Goal: Task Accomplishment & Management: Manage account settings

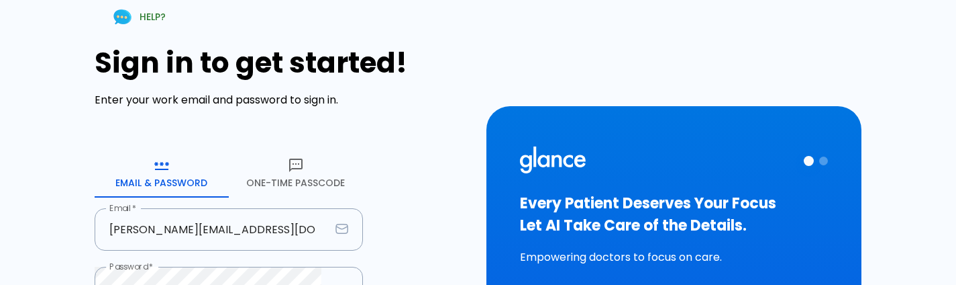
scroll to position [119, 0]
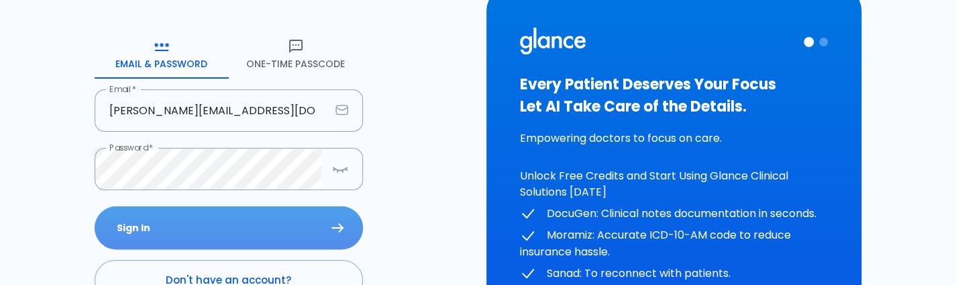
click at [238, 230] on button "Sign In" at bounding box center [229, 228] width 268 height 44
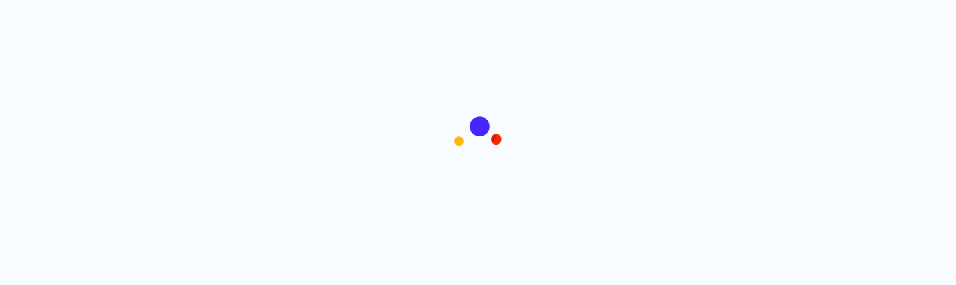
scroll to position [11, 0]
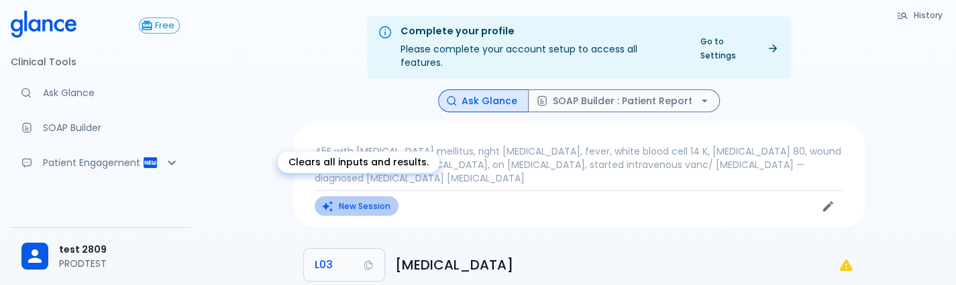
click at [370, 196] on button "New Session" at bounding box center [357, 205] width 84 height 19
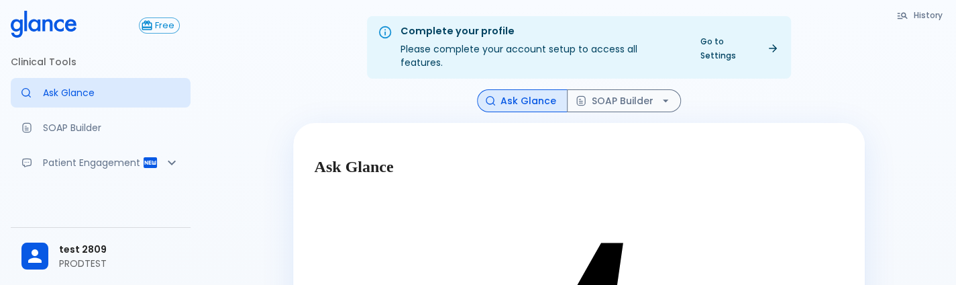
scroll to position [149, 0]
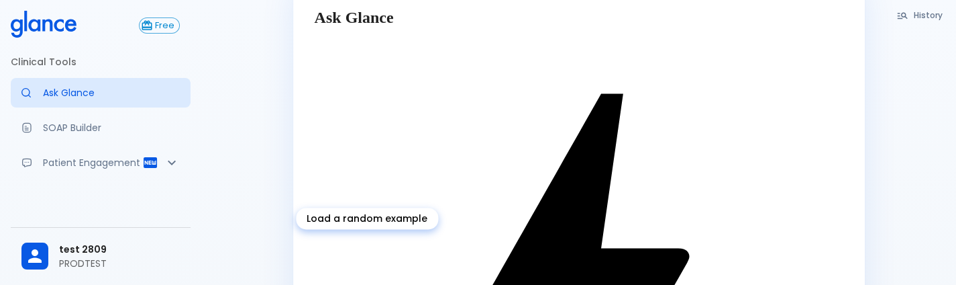
type textarea "62M, HTN, acute tearing [MEDICAL_DATA] to back, BP 170/95, asymmetric pulses, C…"
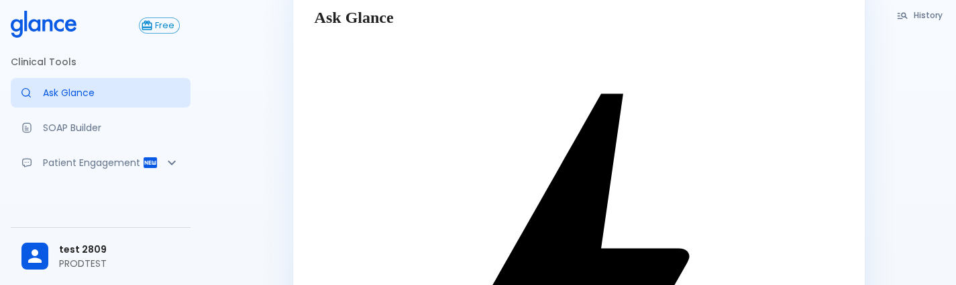
scroll to position [185, 0]
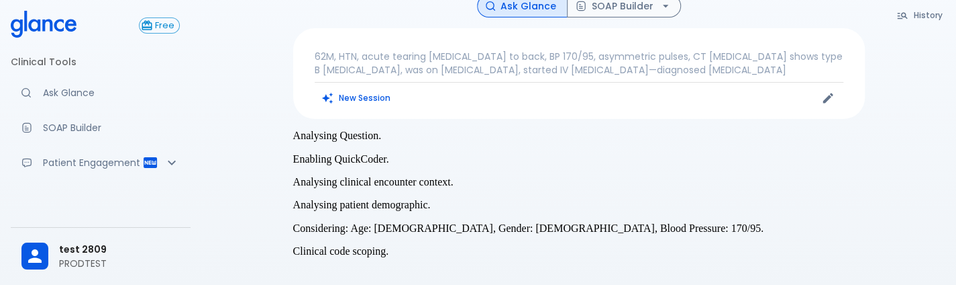
scroll to position [133, 0]
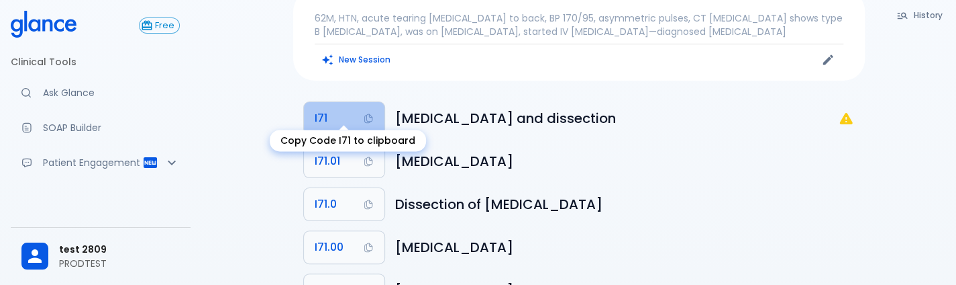
click at [352, 108] on button "I71" at bounding box center [344, 118] width 81 height 32
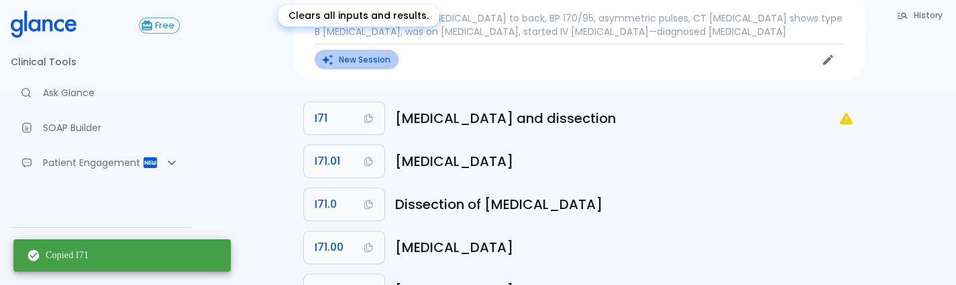
click at [359, 50] on button "New Session" at bounding box center [357, 59] width 84 height 19
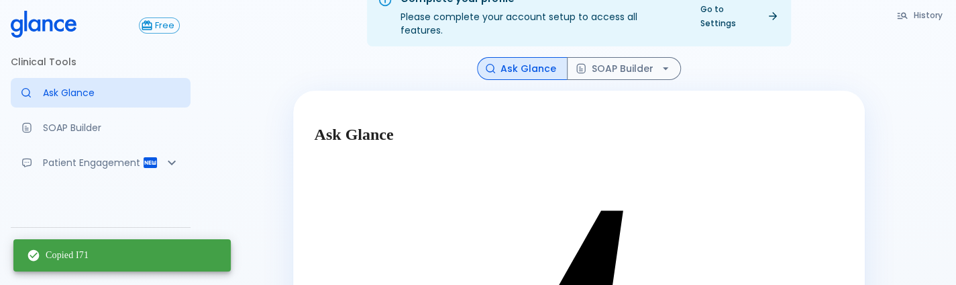
scroll to position [149, 0]
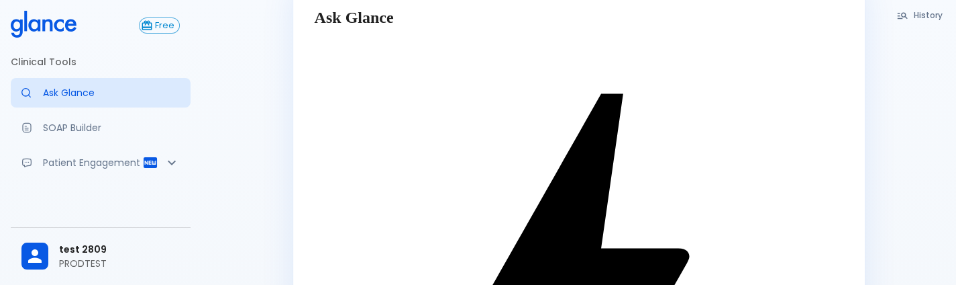
type textarea "latest guidelines of [MEDICAL_DATA]"
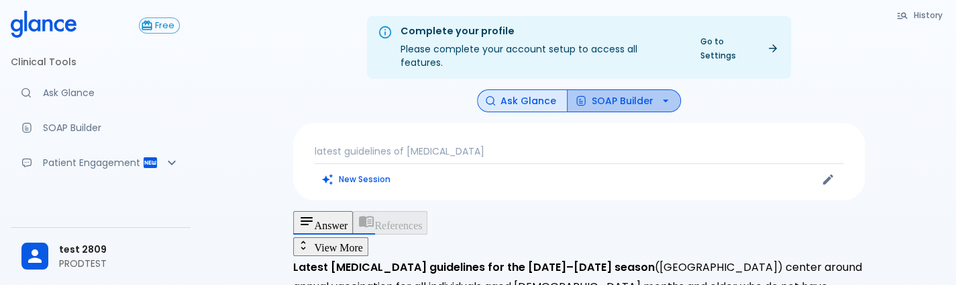
click at [599, 89] on button "SOAP Builder" at bounding box center [624, 100] width 114 height 23
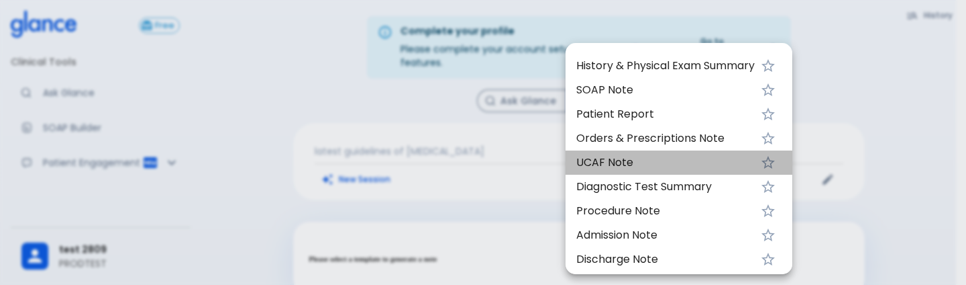
click at [624, 156] on span "UCAF Note" at bounding box center [666, 162] width 179 height 16
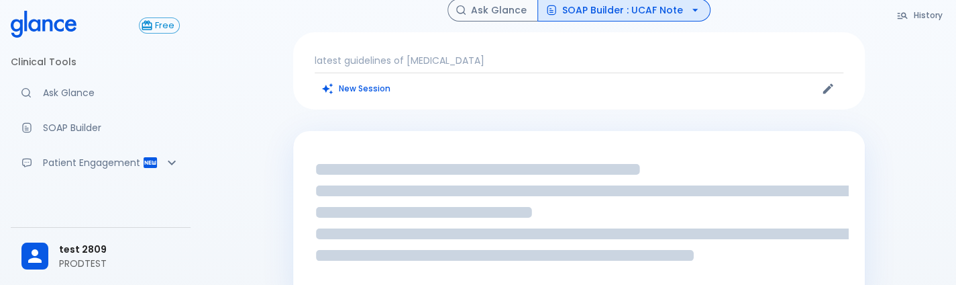
scroll to position [90, 0]
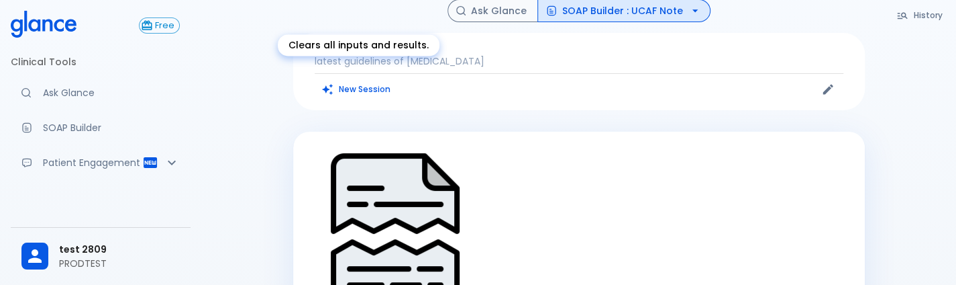
click at [365, 79] on button "New Session" at bounding box center [357, 88] width 84 height 19
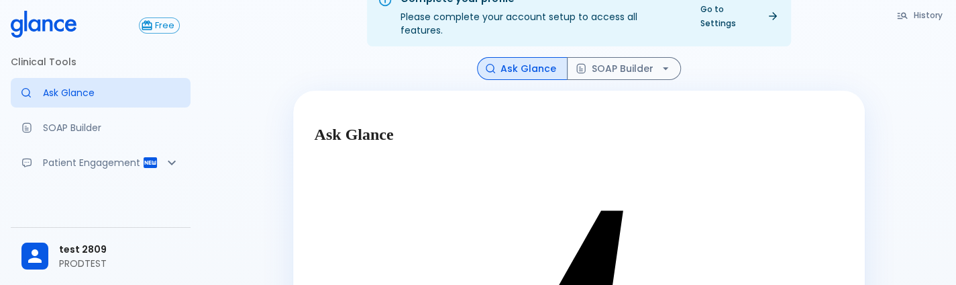
scroll to position [149, 0]
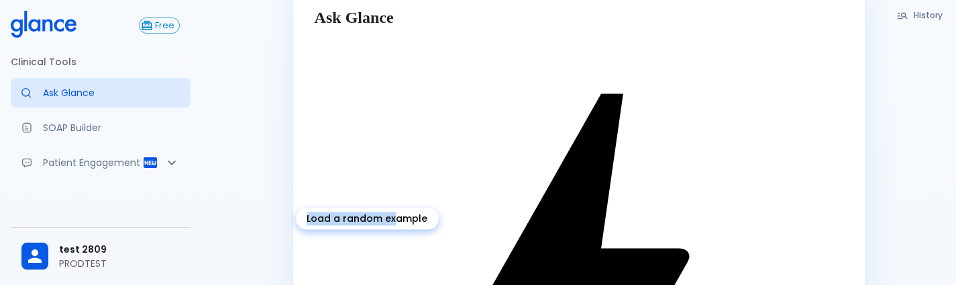
drag, startPoint x: 391, startPoint y: 238, endPoint x: 385, endPoint y: 249, distance: 12.3
type textarea "62M, HTN, acute tearing [MEDICAL_DATA] to back, BP 170/95, asymmetric pulses, C…"
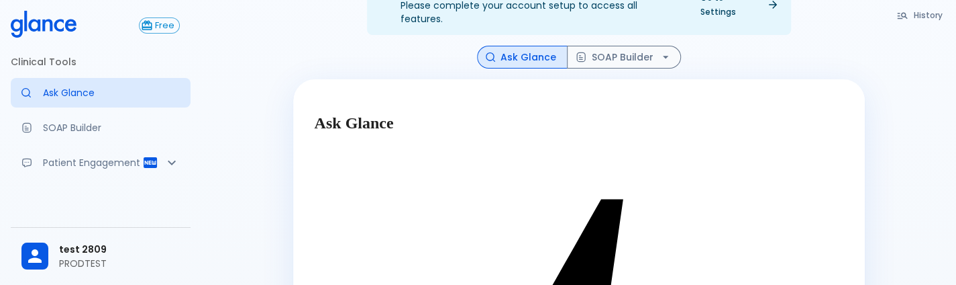
scroll to position [42, 0]
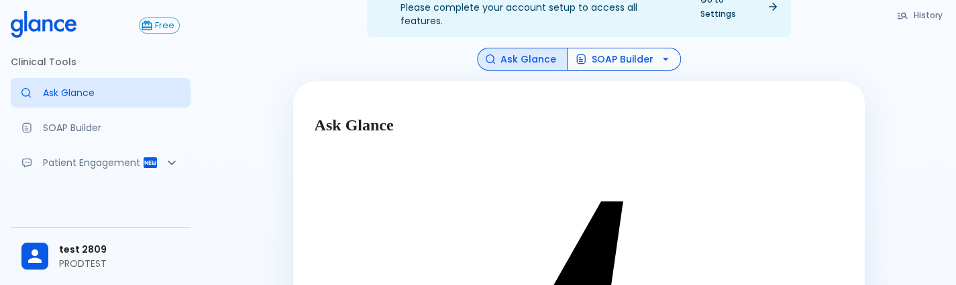
click at [627, 71] on button "SOAP Builder" at bounding box center [624, 59] width 114 height 23
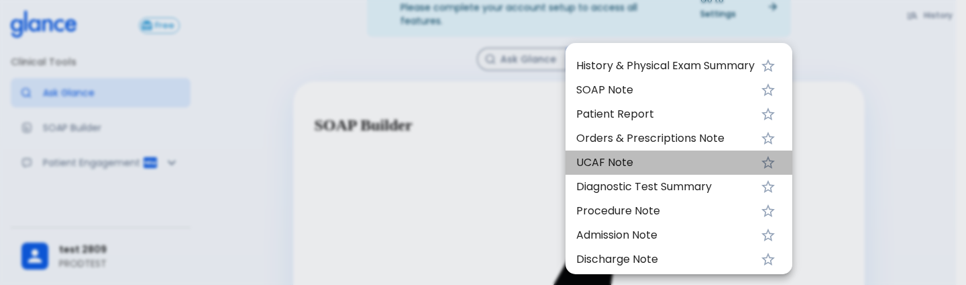
click at [620, 170] on span "UCAF Note" at bounding box center [666, 162] width 179 height 16
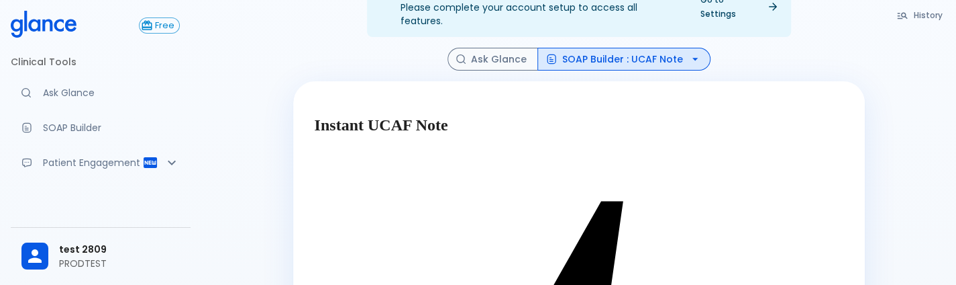
scroll to position [185, 0]
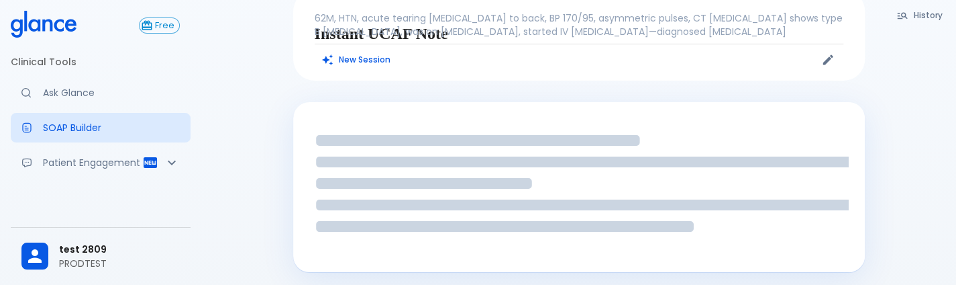
scroll to position [133, 0]
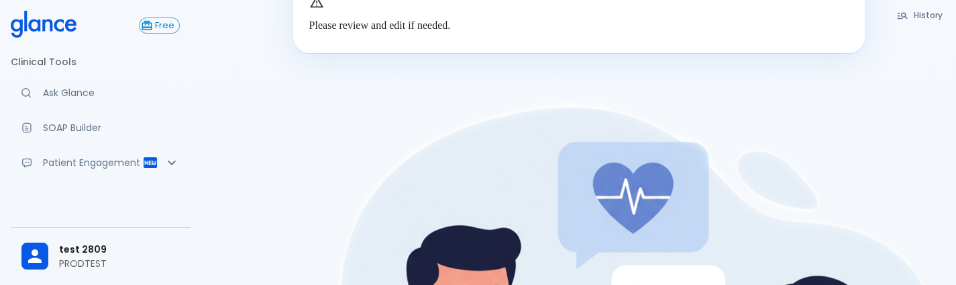
scroll to position [631, 0]
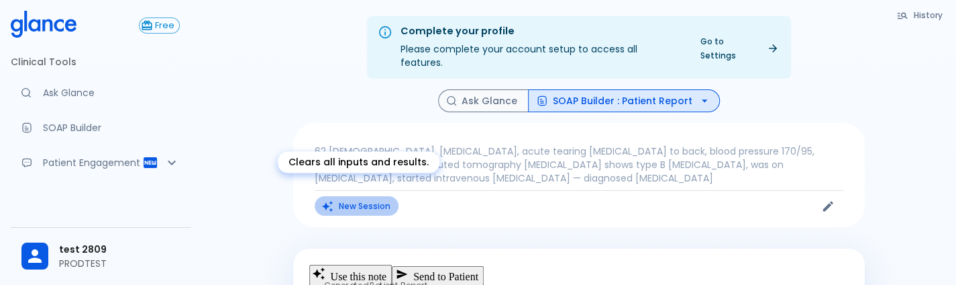
click at [342, 196] on button "New Session" at bounding box center [357, 205] width 84 height 19
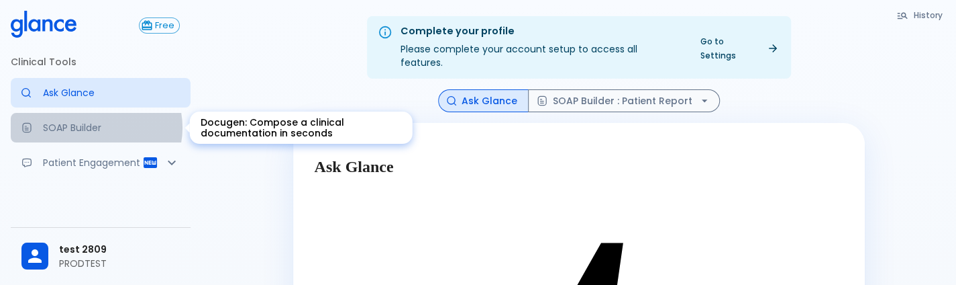
click at [94, 128] on p "SOAP Builder" at bounding box center [111, 127] width 137 height 13
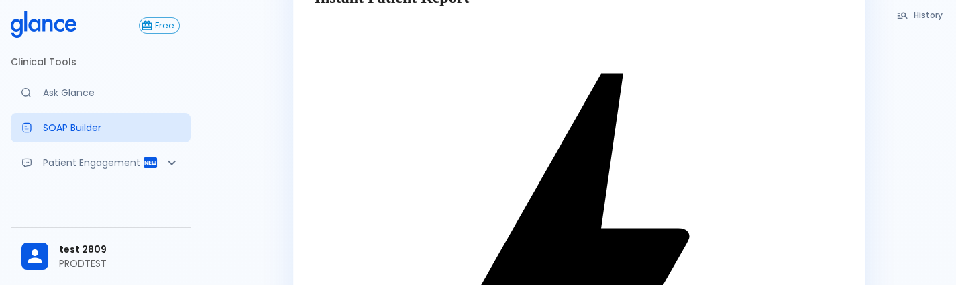
scroll to position [177, 0]
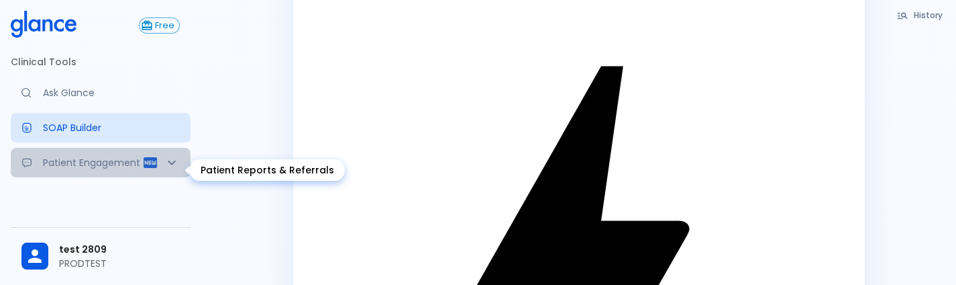
click at [109, 168] on p "Patient Engagement" at bounding box center [92, 162] width 99 height 13
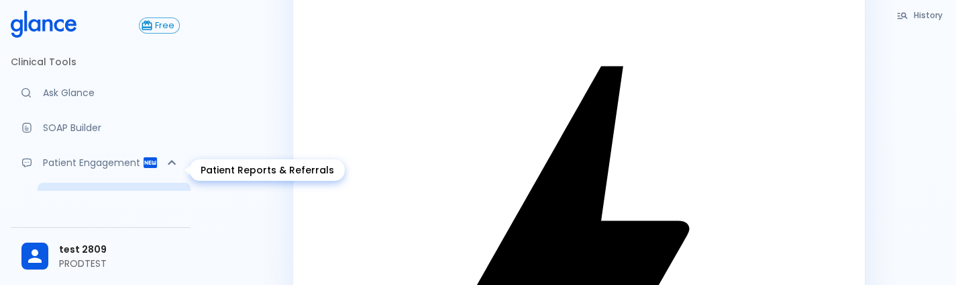
scroll to position [140, 0]
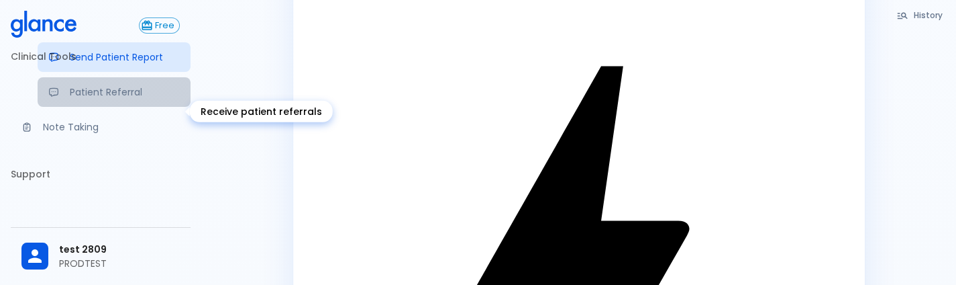
click at [101, 99] on p "Patient Referral" at bounding box center [125, 91] width 110 height 13
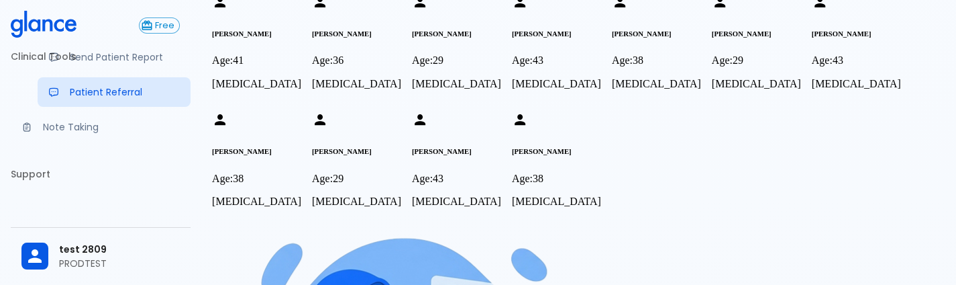
scroll to position [344, 0]
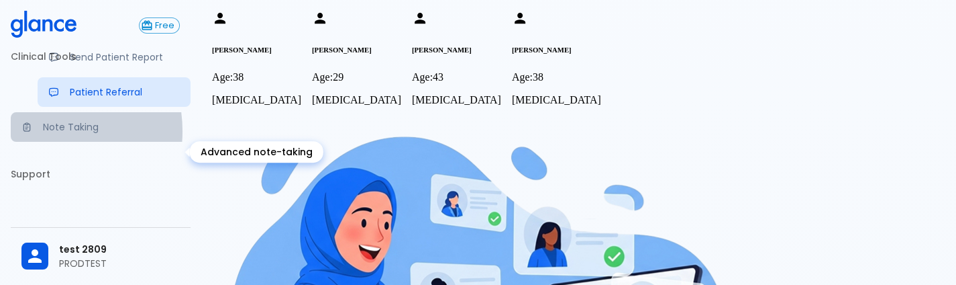
click at [42, 132] on div "Advanced note-taking" at bounding box center [31, 126] width 21 height 11
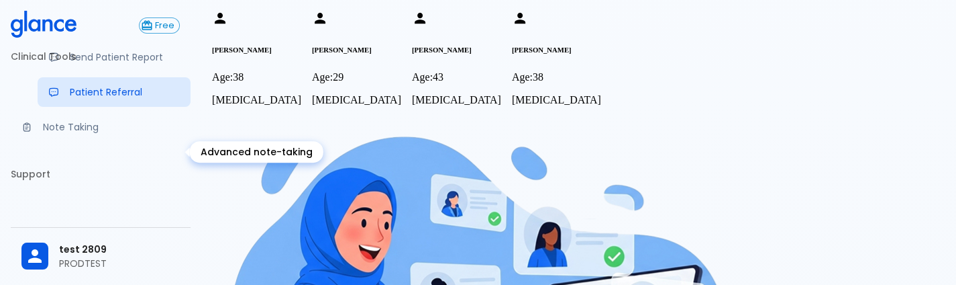
scroll to position [35, 0]
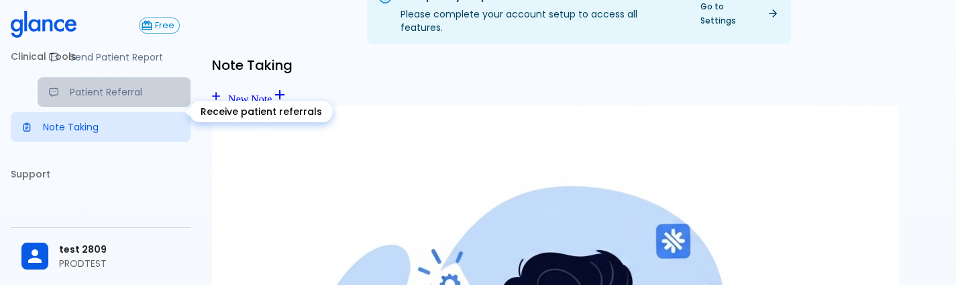
click at [112, 107] on link "Patient Referral" at bounding box center [114, 92] width 153 height 30
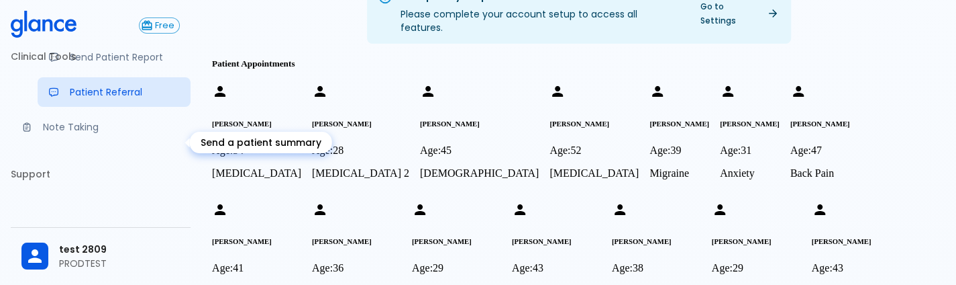
scroll to position [68, 0]
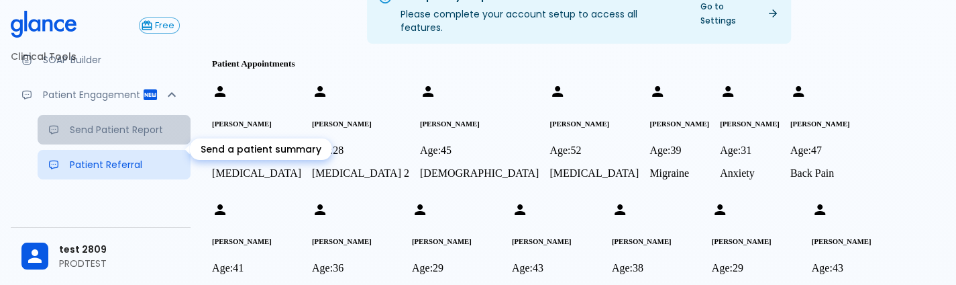
click at [126, 136] on p "Send Patient Report" at bounding box center [125, 129] width 110 height 13
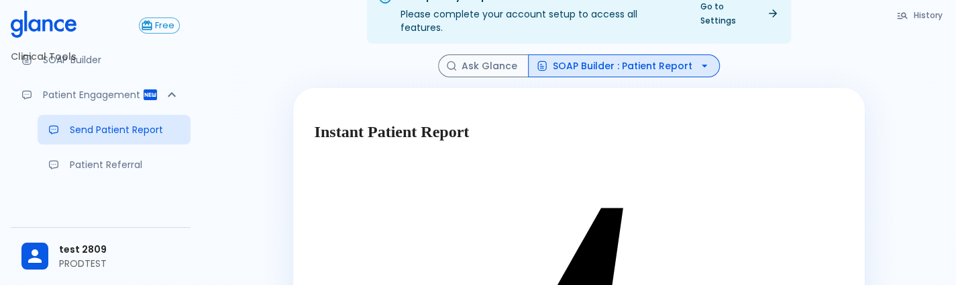
scroll to position [191, 0]
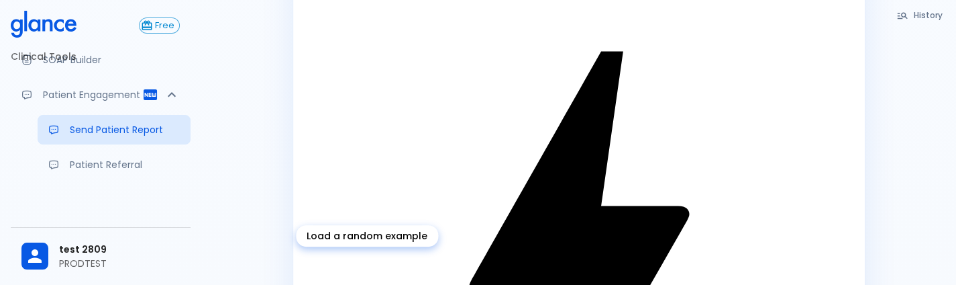
type textarea "45F with DM2, right [MEDICAL_DATA], fever, WBC 14K, ESR 80, wound purulent, XR …"
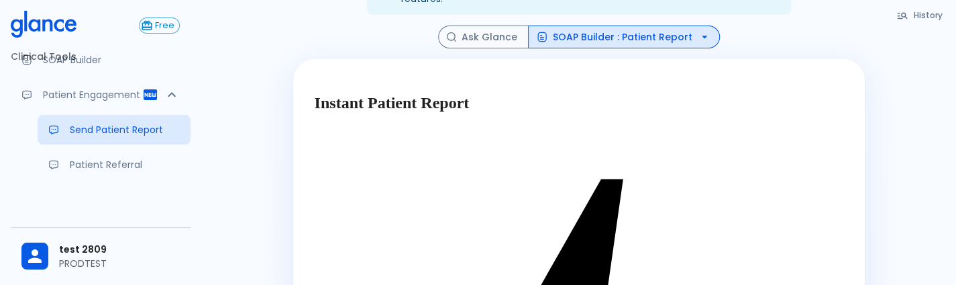
scroll to position [297, 0]
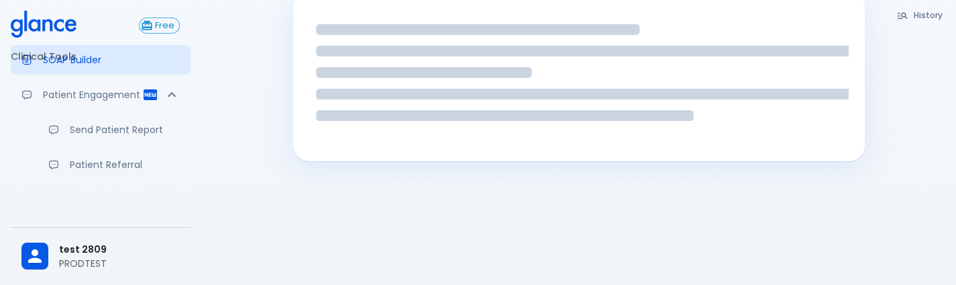
scroll to position [167, 0]
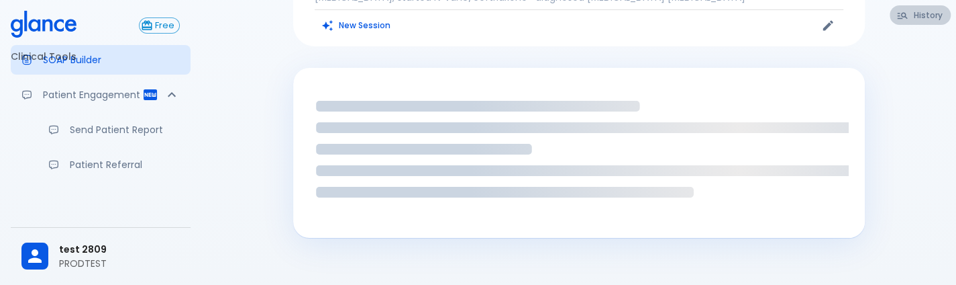
click at [920, 13] on button "History" at bounding box center [920, 14] width 61 height 19
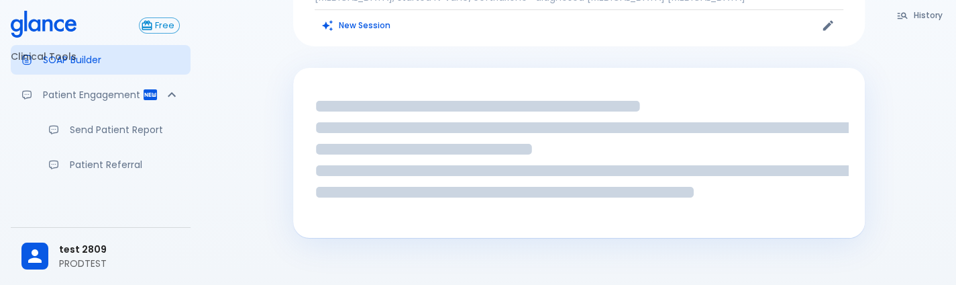
scroll to position [0, 0]
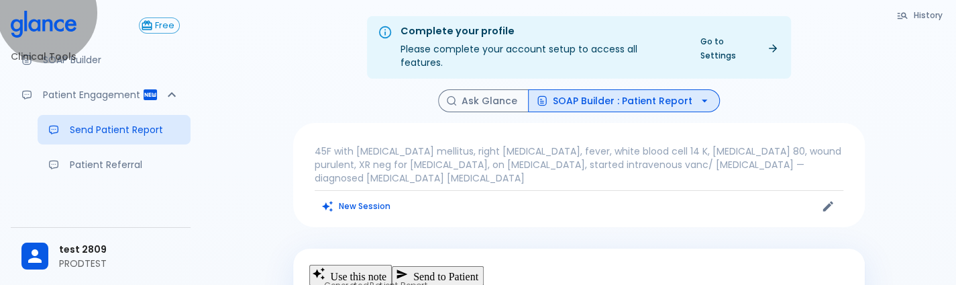
click at [484, 266] on button "Send to Patient" at bounding box center [438, 275] width 92 height 19
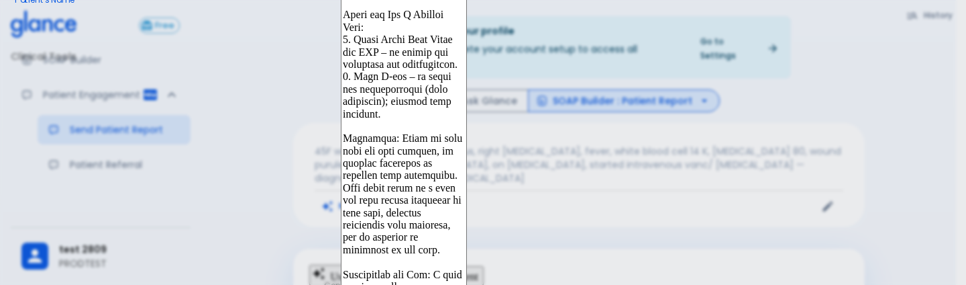
type input "9606926484"
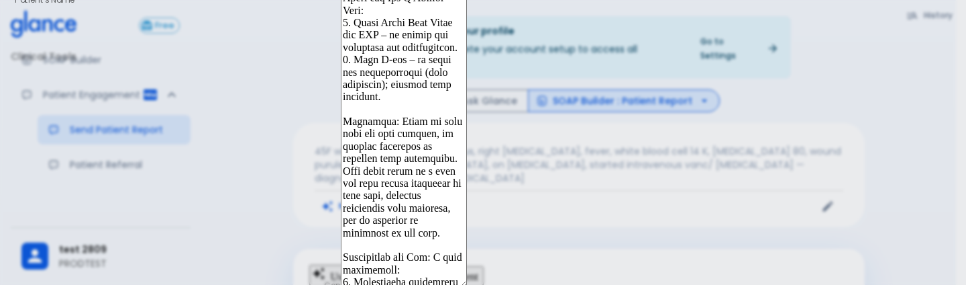
paste input "96069 26484"
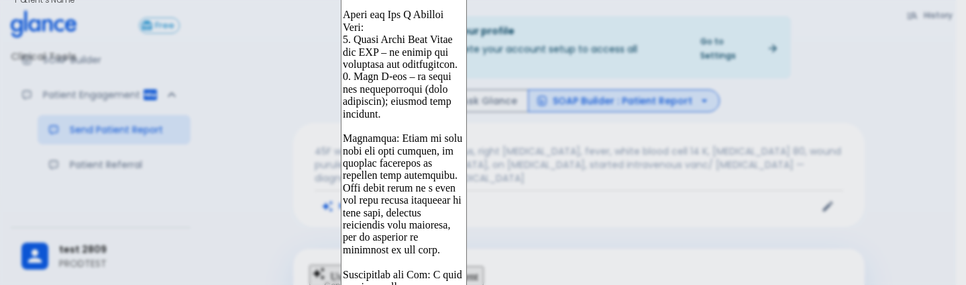
scroll to position [57, 0]
type input "[PHONE_NUMBER]"
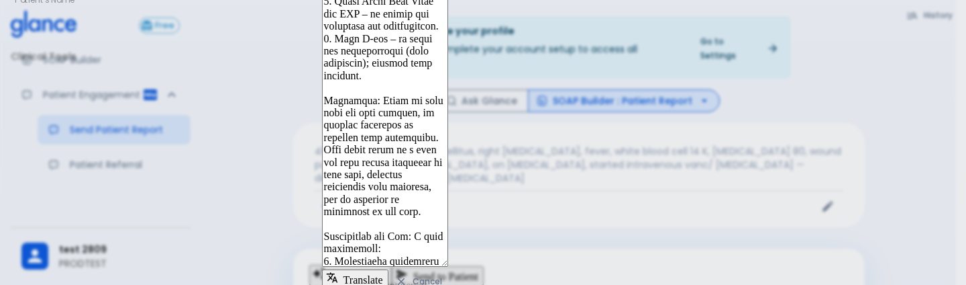
scroll to position [99, 0]
type input "933830"
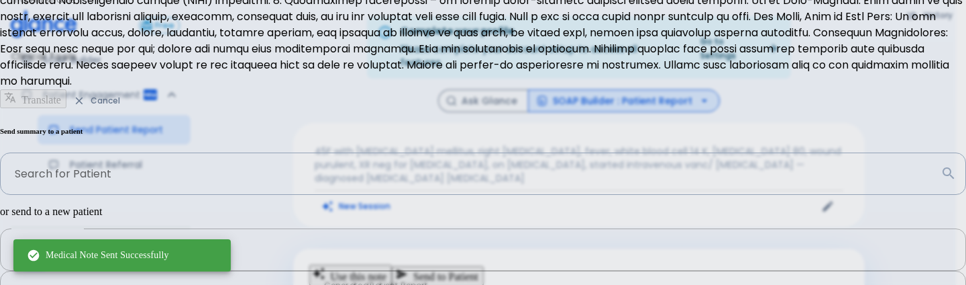
scroll to position [141, 0]
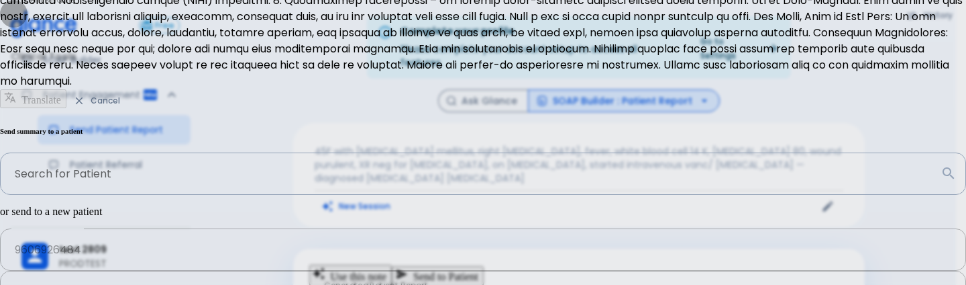
type input "+966"
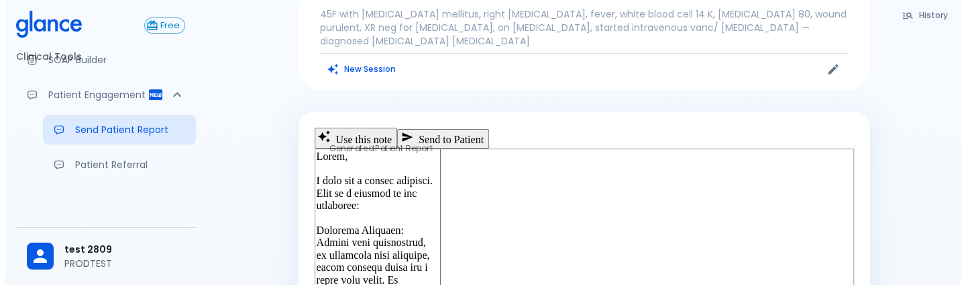
scroll to position [148, 0]
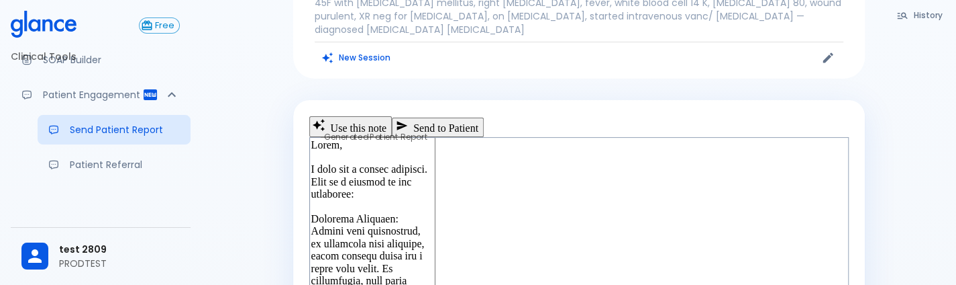
click at [484, 117] on button "Send to Patient" at bounding box center [438, 126] width 92 height 19
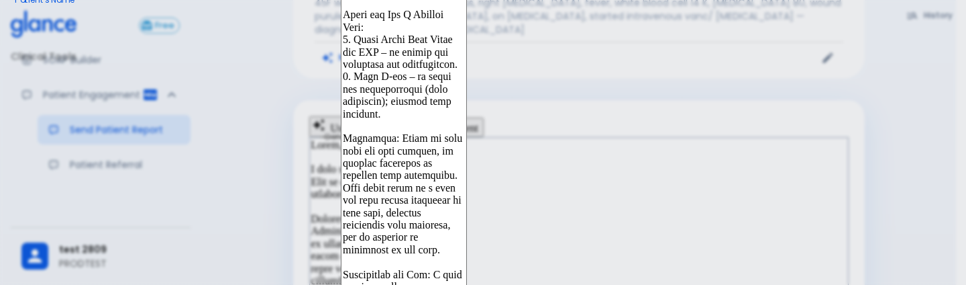
scroll to position [89, 0]
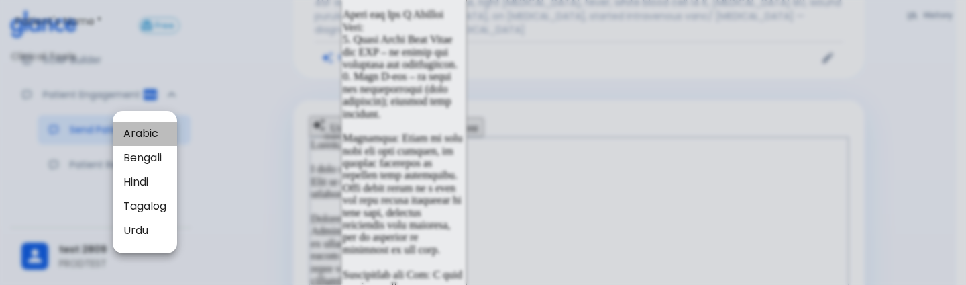
click at [144, 131] on span "Arabic" at bounding box center [144, 134] width 43 height 16
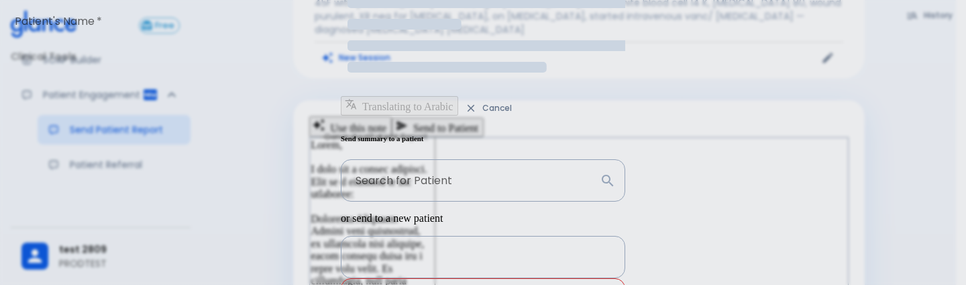
scroll to position [0, 0]
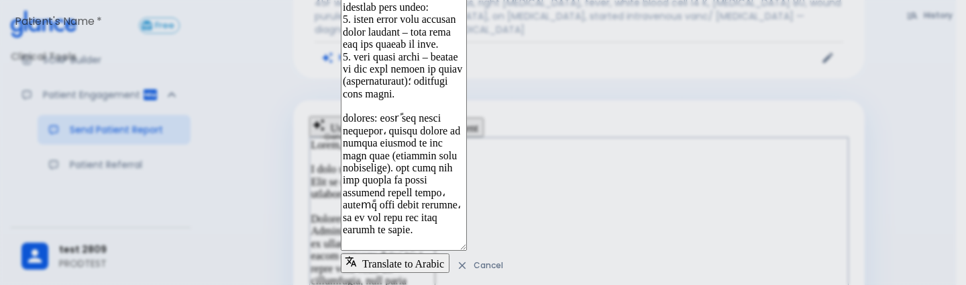
click at [341, 135] on div "Edit & personalize the note before sending to patient. x Translate to Arabic Ca…" at bounding box center [483, 154] width 285 height 704
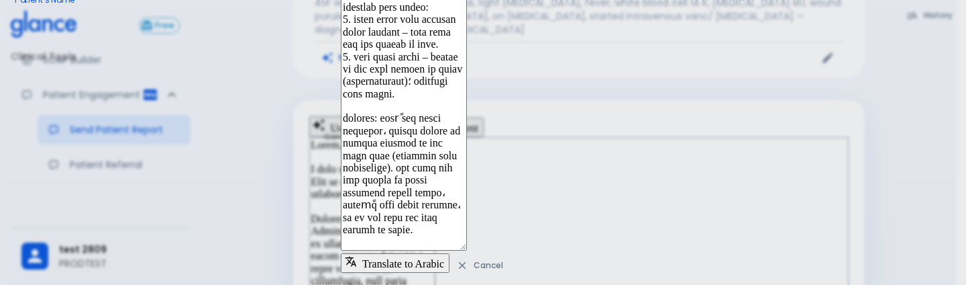
paste input "9606926484"
type input "9606926484"
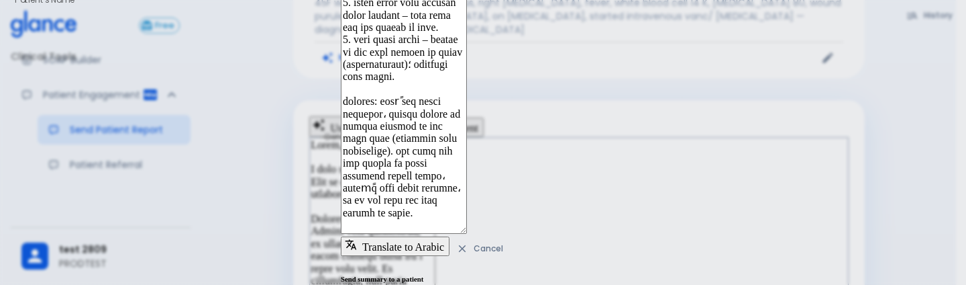
paste input "96069 26484"
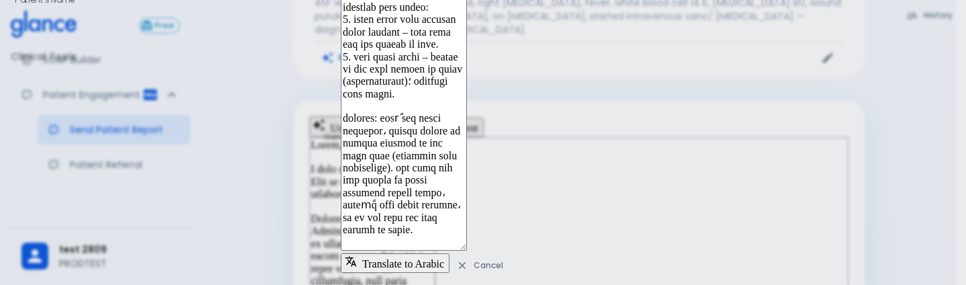
type input "[PHONE_NUMBER]"
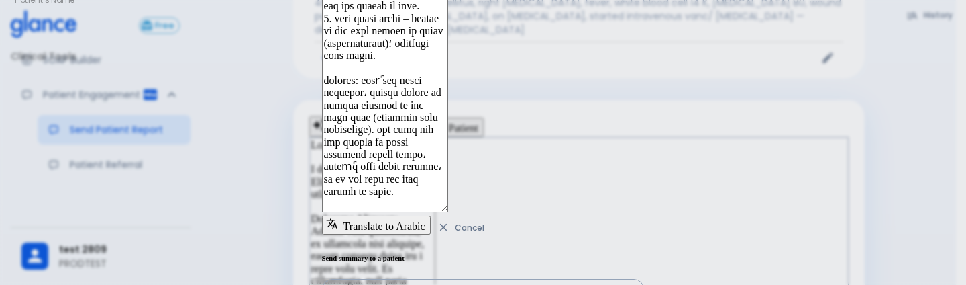
type input "310114"
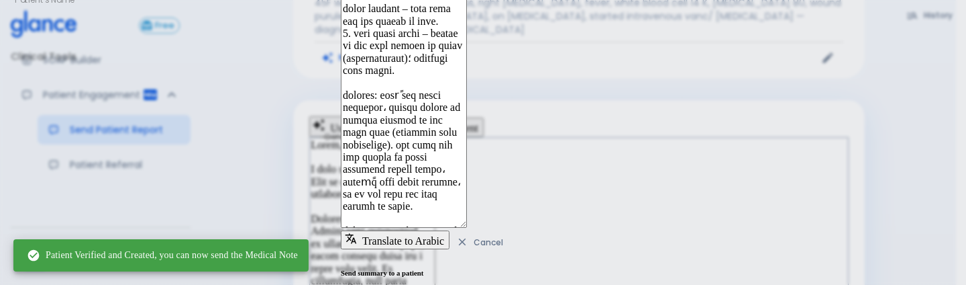
scroll to position [122, 0]
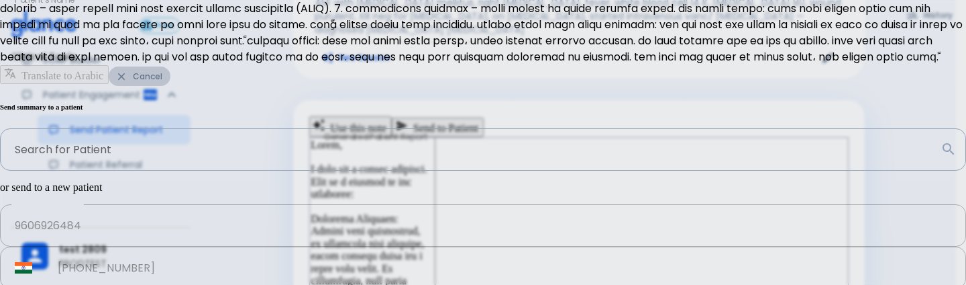
click at [170, 86] on button "Cancel" at bounding box center [140, 75] width 62 height 19
type input "+966"
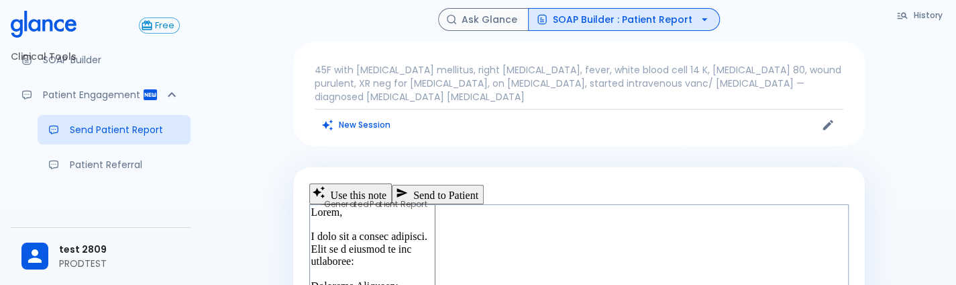
scroll to position [0, 0]
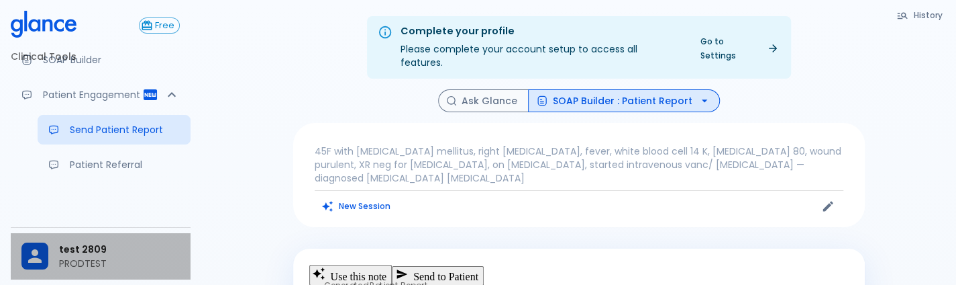
click at [87, 252] on span "test 2809" at bounding box center [119, 249] width 121 height 14
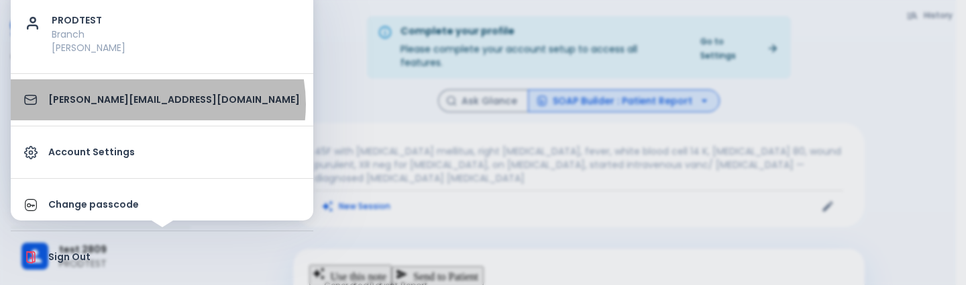
click at [157, 104] on p "[PERSON_NAME][EMAIL_ADDRESS][DOMAIN_NAME]" at bounding box center [174, 100] width 252 height 14
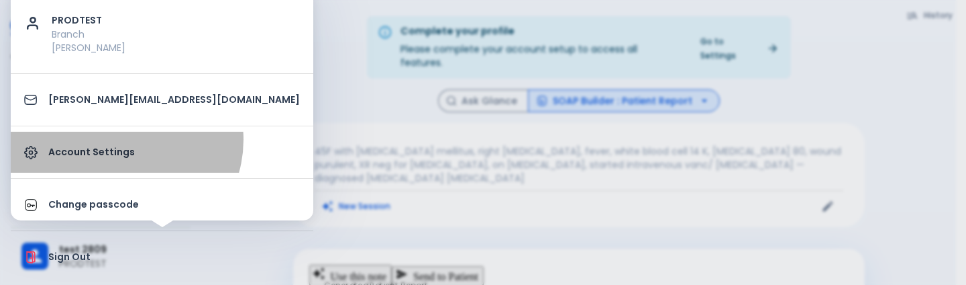
click at [123, 139] on link "Account Settings" at bounding box center [162, 152] width 303 height 41
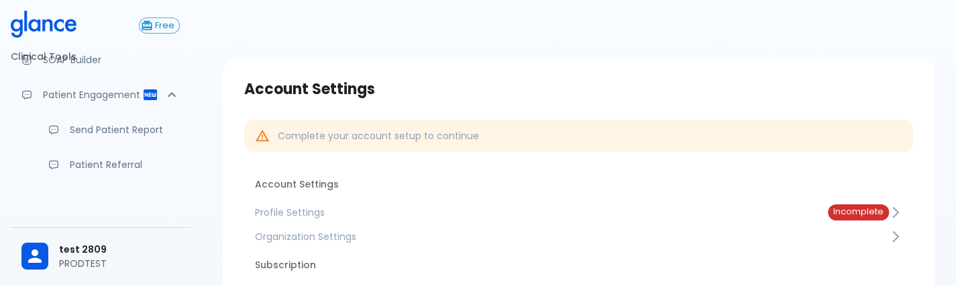
scroll to position [112, 0]
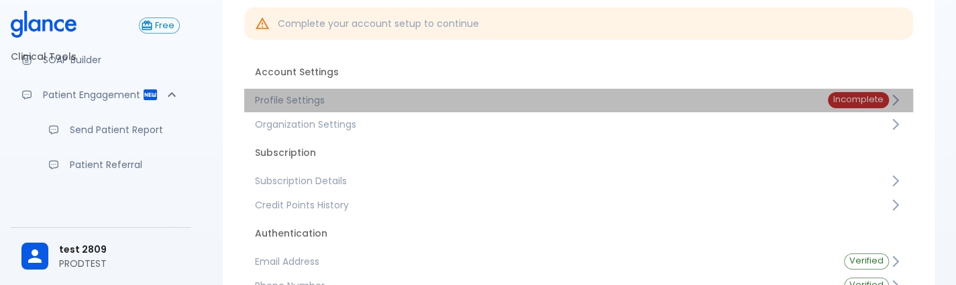
click at [409, 107] on link "Profile Settings Incomplete" at bounding box center [578, 100] width 669 height 24
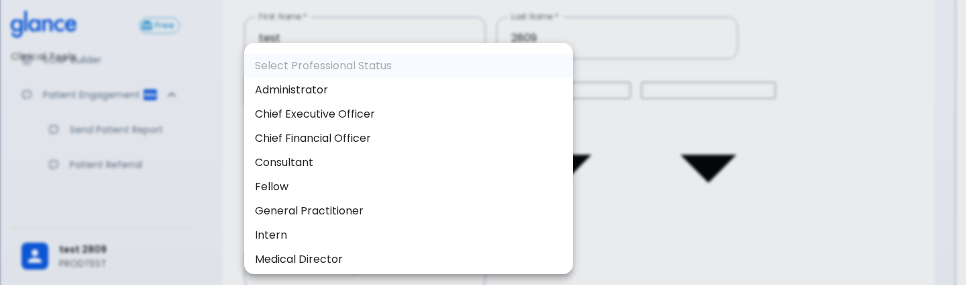
click at [415, 153] on body "↧ pull to refresh ↧ Free Clinical Tools Ask Glance SOAP Builder Patient Engagem…" at bounding box center [483, 185] width 966 height 595
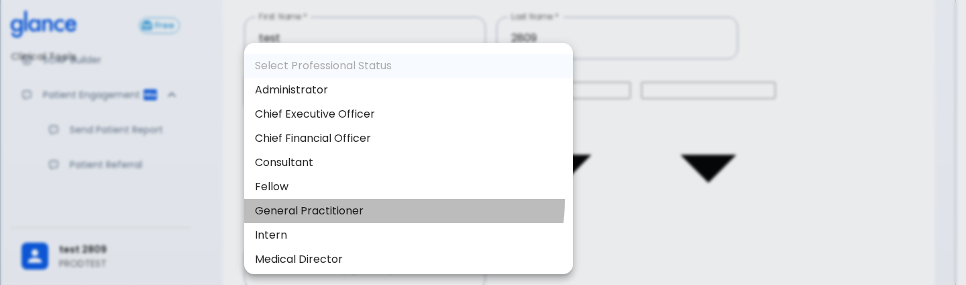
click at [391, 201] on li "General Practitioner" at bounding box center [408, 211] width 329 height 24
type input "general_practitioner"
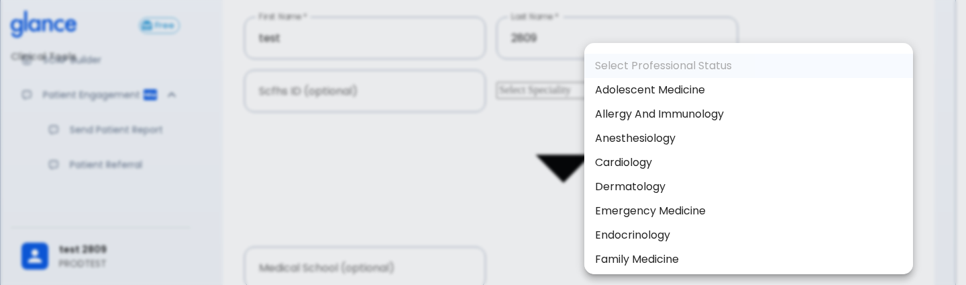
click at [685, 109] on body "↧ pull to refresh ↧ Free Clinical Tools Ask Glance SOAP Builder Patient Engagem…" at bounding box center [483, 185] width 966 height 595
click at [669, 142] on li "Anesthesiology" at bounding box center [749, 138] width 329 height 24
type input "Anesthesiology"
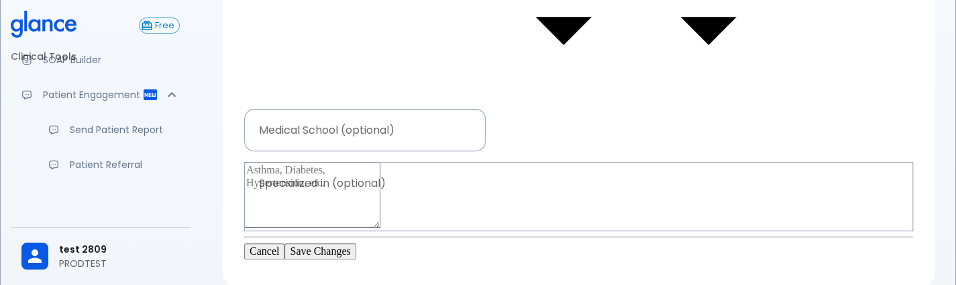
scroll to position [250, 0]
click at [356, 243] on button "Save Changes" at bounding box center [320, 251] width 71 height 16
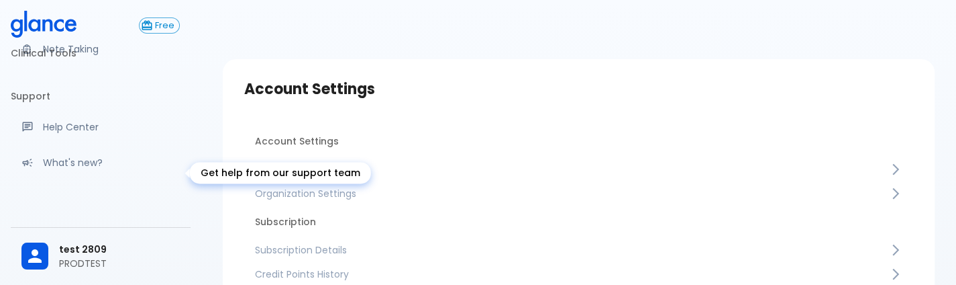
scroll to position [175, 0]
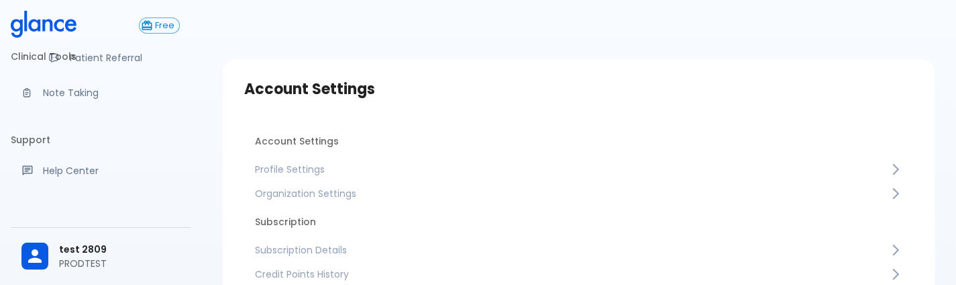
drag, startPoint x: 159, startPoint y: 225, endPoint x: 89, endPoint y: 261, distance: 78.6
click at [89, 261] on div "Free Clinical Tools Ask Glance SOAP Builder Patient Engagement Send Patient Rep…" at bounding box center [100, 142] width 201 height 285
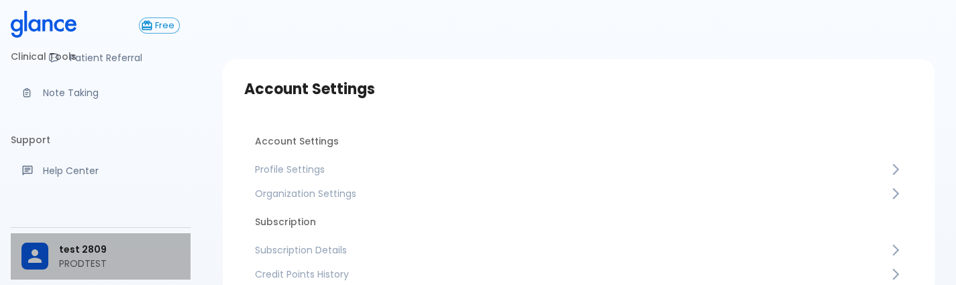
click at [89, 261] on p "PRODTEST" at bounding box center [119, 262] width 121 height 13
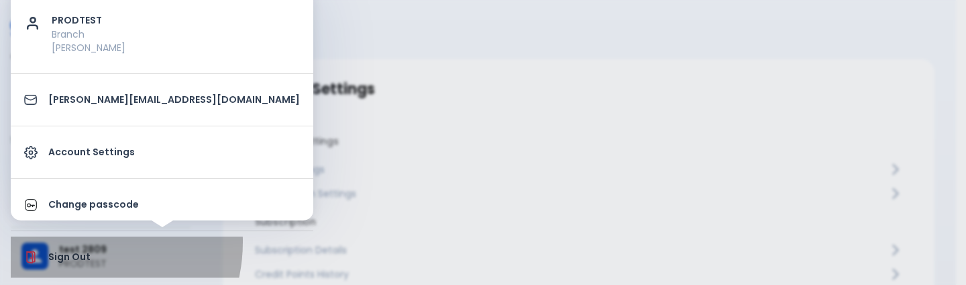
click at [72, 241] on li "Sign Out" at bounding box center [162, 256] width 303 height 41
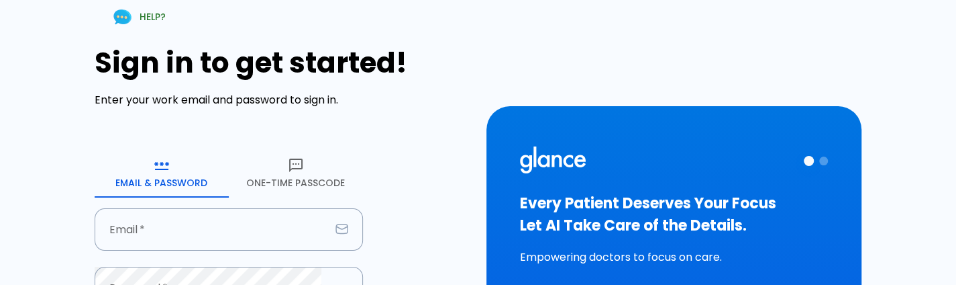
type input "[PERSON_NAME][EMAIL_ADDRESS][DOMAIN_NAME]"
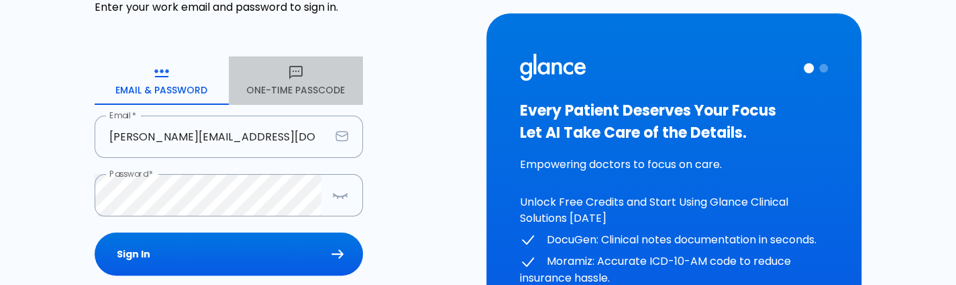
click at [328, 82] on button "One-Time Passcode" at bounding box center [296, 80] width 134 height 48
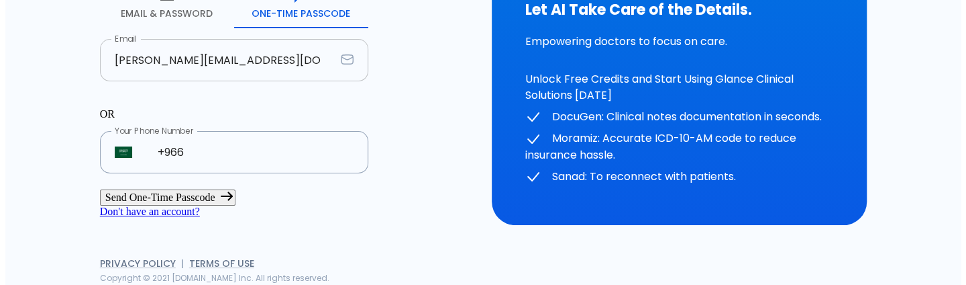
scroll to position [225, 0]
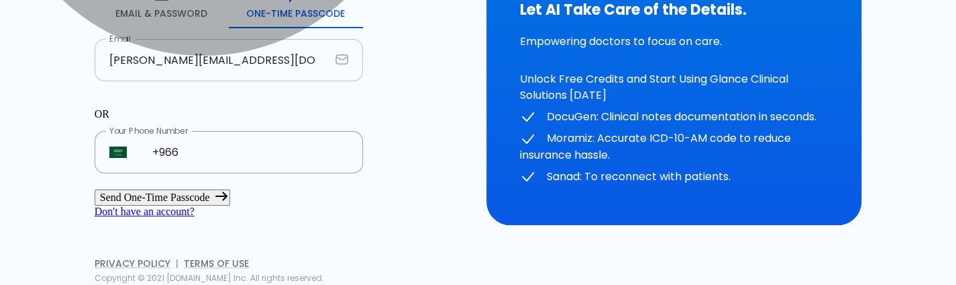
click at [230, 189] on button "Send One-Time Passcode" at bounding box center [163, 197] width 136 height 16
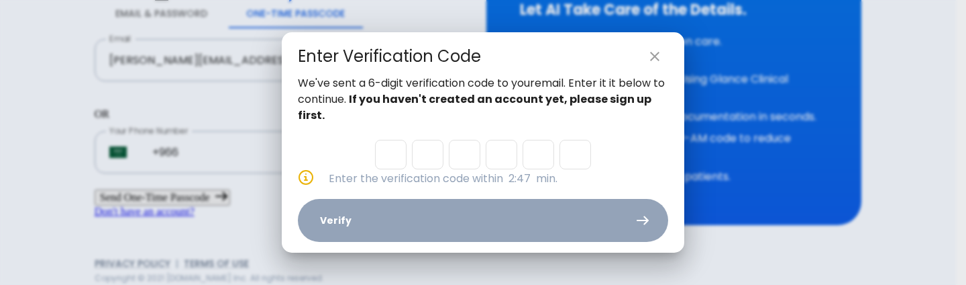
type input "7"
type input "2"
type input "6"
type input "9"
type input "0"
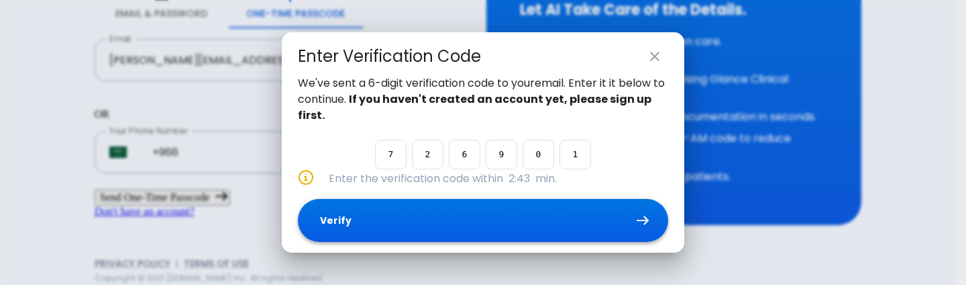
type input "1"
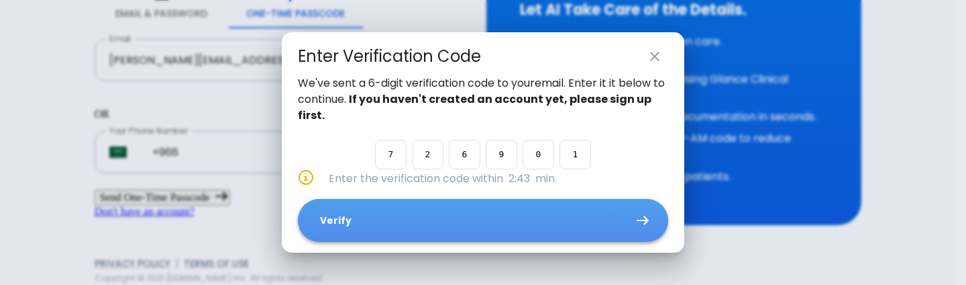
click at [417, 212] on button "Verify" at bounding box center [483, 221] width 370 height 44
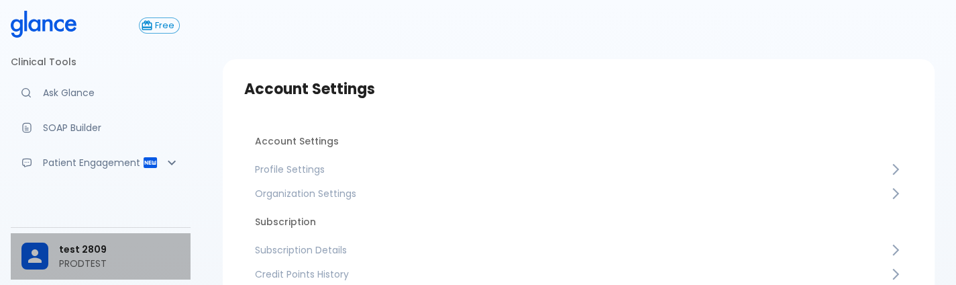
click at [70, 254] on span "test 2809" at bounding box center [119, 249] width 121 height 14
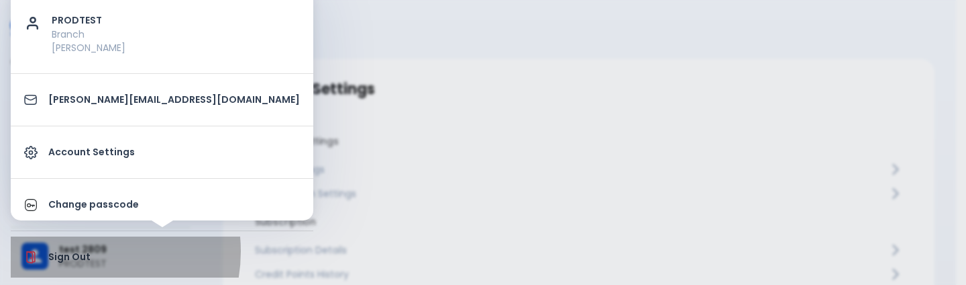
click at [79, 250] on p "Sign Out" at bounding box center [174, 257] width 252 height 14
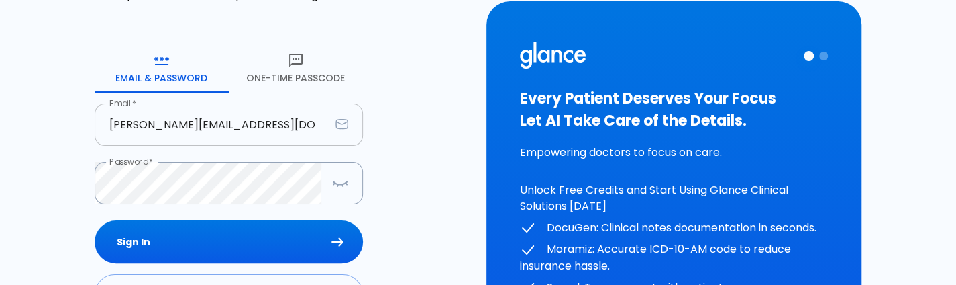
scroll to position [106, 0]
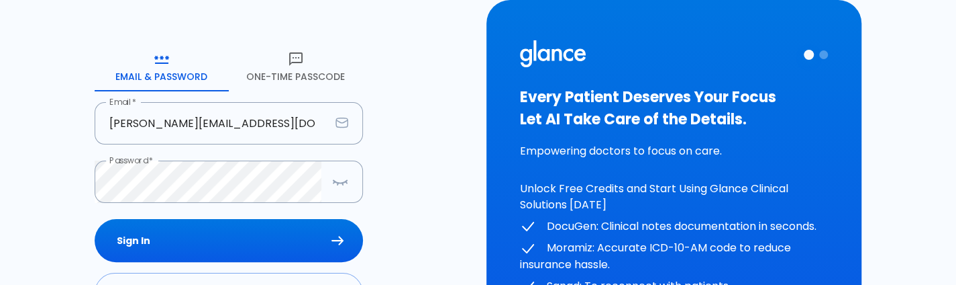
click at [308, 77] on button "One-Time Passcode" at bounding box center [296, 67] width 134 height 48
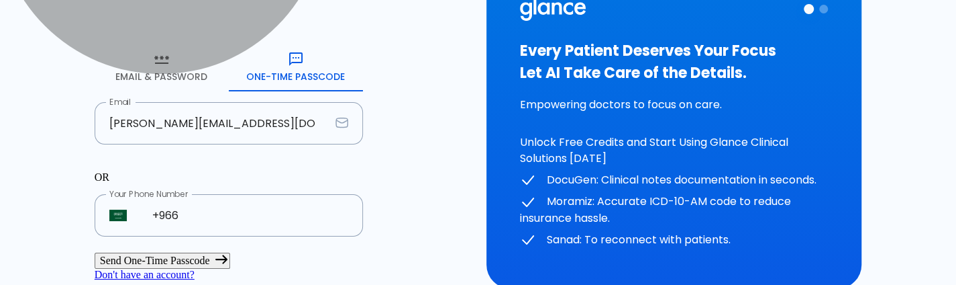
click at [230, 258] on button "Send One-Time Passcode" at bounding box center [163, 260] width 136 height 16
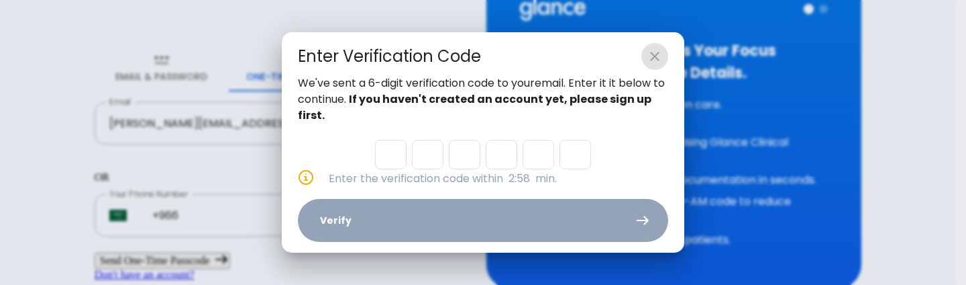
click at [652, 53] on icon "close" at bounding box center [654, 56] width 9 height 9
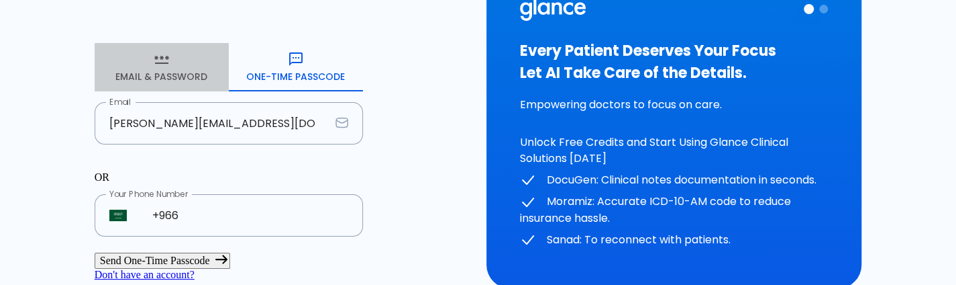
click at [174, 76] on button "Email & Password" at bounding box center [162, 67] width 134 height 48
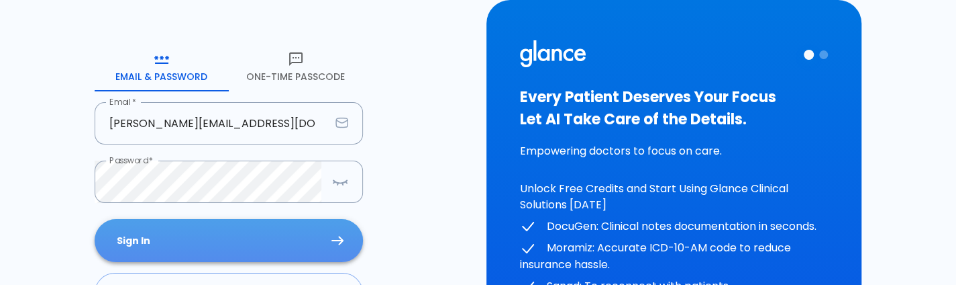
click at [195, 238] on button "Sign In" at bounding box center [229, 241] width 268 height 44
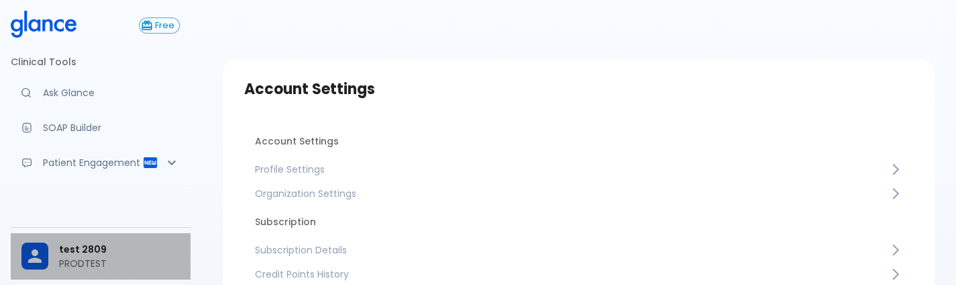
click at [130, 258] on p "PRODTEST" at bounding box center [119, 262] width 121 height 13
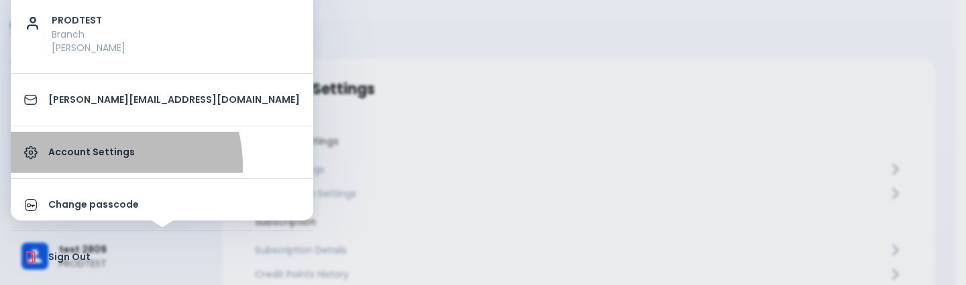
click at [102, 164] on link "Account Settings" at bounding box center [162, 152] width 303 height 41
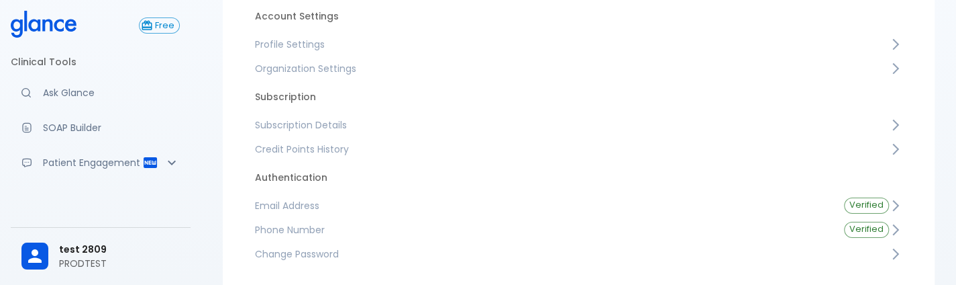
scroll to position [197, 0]
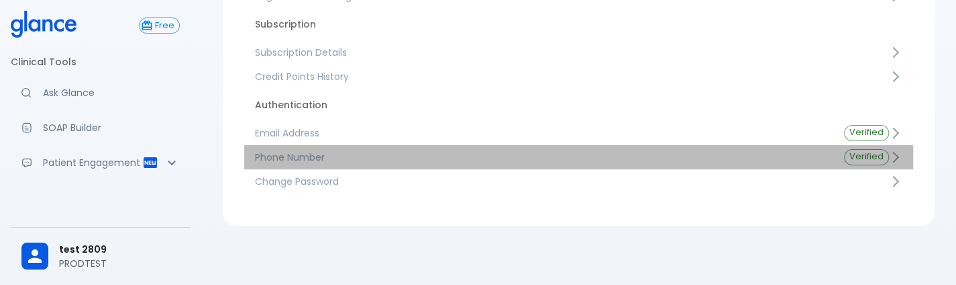
click at [354, 156] on span "Phone Number" at bounding box center [539, 156] width 568 height 13
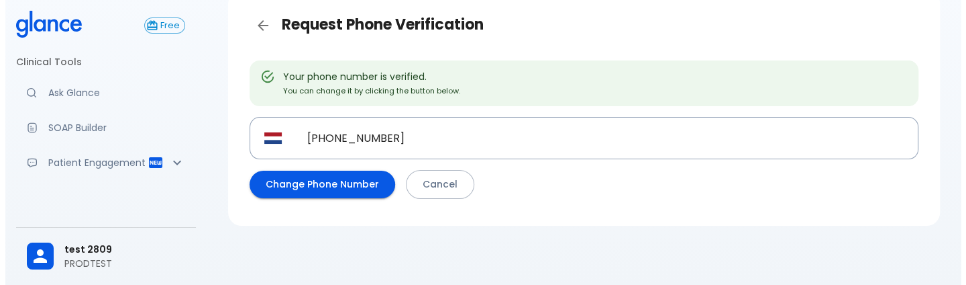
scroll to position [67, 0]
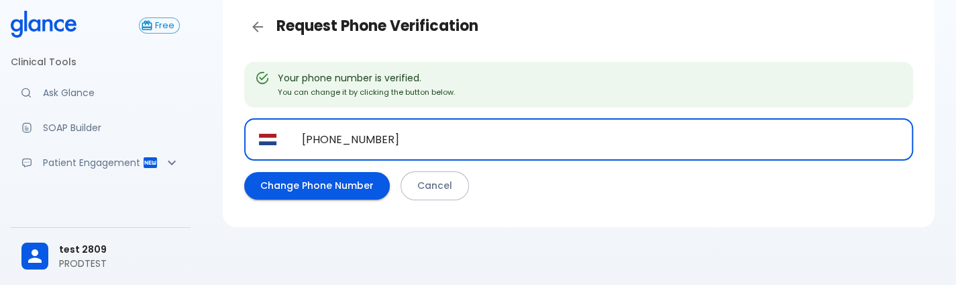
click at [425, 130] on input "[PHONE_NUMBER]" at bounding box center [600, 139] width 626 height 42
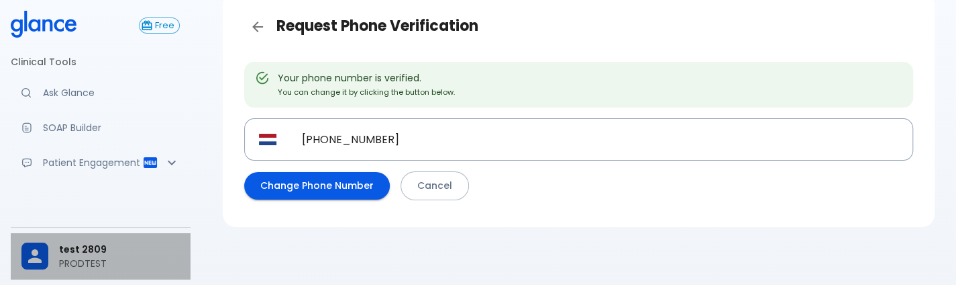
click at [138, 250] on span "test 2809" at bounding box center [119, 249] width 121 height 14
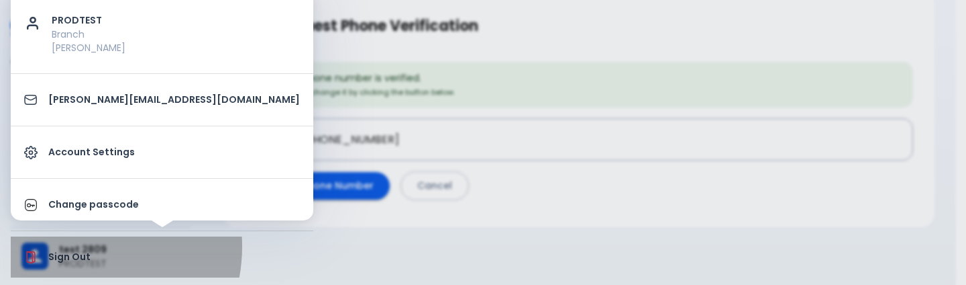
click at [68, 245] on li "Sign Out" at bounding box center [162, 256] width 303 height 41
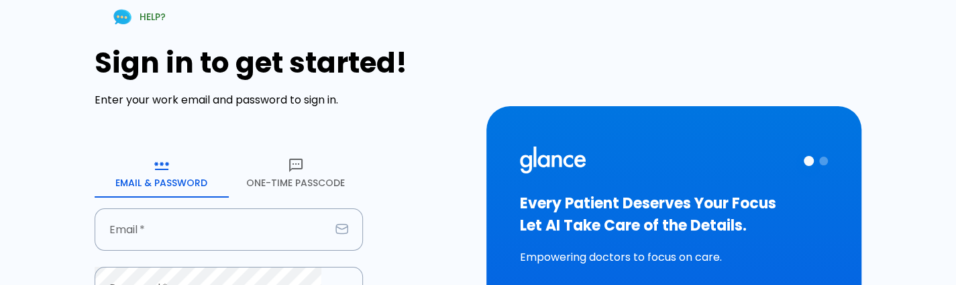
type input "[PERSON_NAME][EMAIL_ADDRESS][DOMAIN_NAME]"
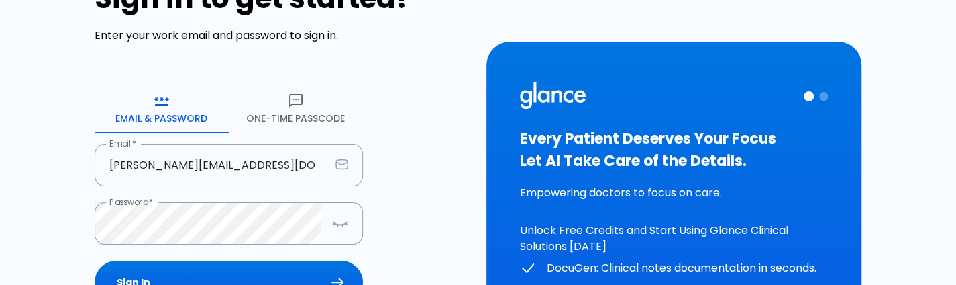
scroll to position [66, 0]
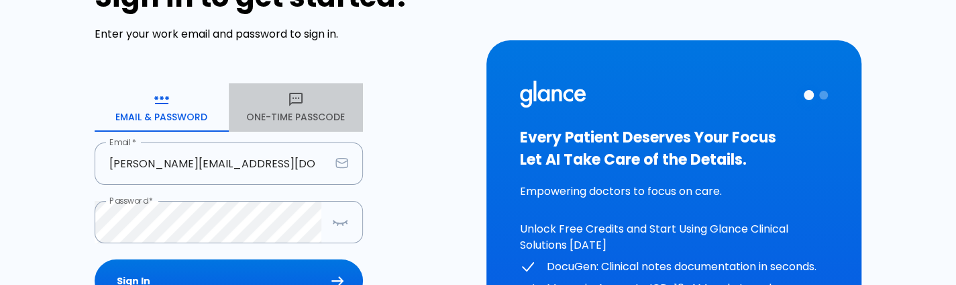
click at [292, 119] on button "One-Time Passcode" at bounding box center [296, 107] width 134 height 48
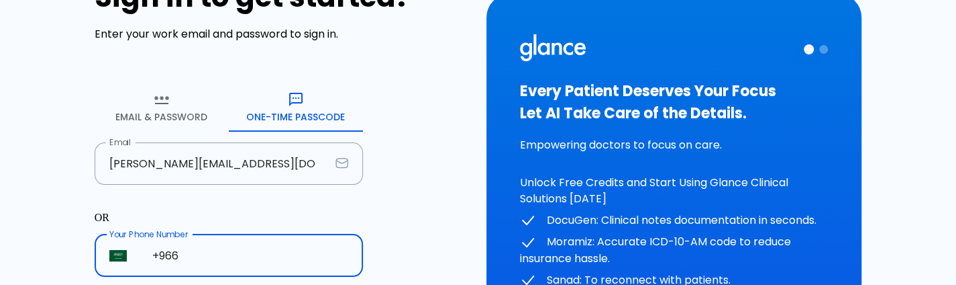
click at [236, 246] on input "+966" at bounding box center [251, 255] width 226 height 42
paste input "[PHONE_NUMBER]"
type input "[PHONE_NUMBER]"
click at [315, 156] on input "[PERSON_NAME][EMAIL_ADDRESS][DOMAIN_NAME]" at bounding box center [213, 163] width 236 height 42
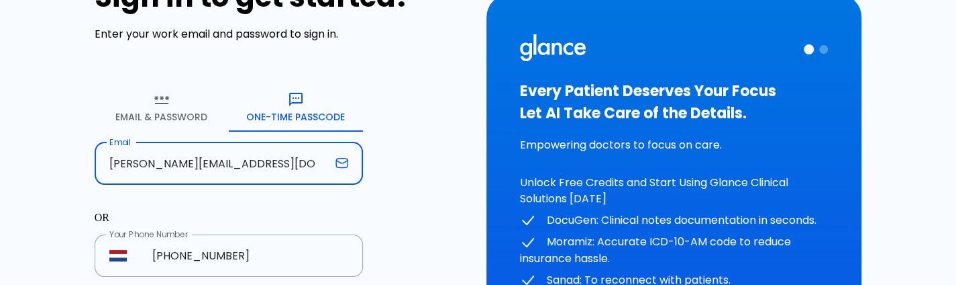
click at [315, 156] on input "[PERSON_NAME][EMAIL_ADDRESS][DOMAIN_NAME]" at bounding box center [213, 163] width 236 height 42
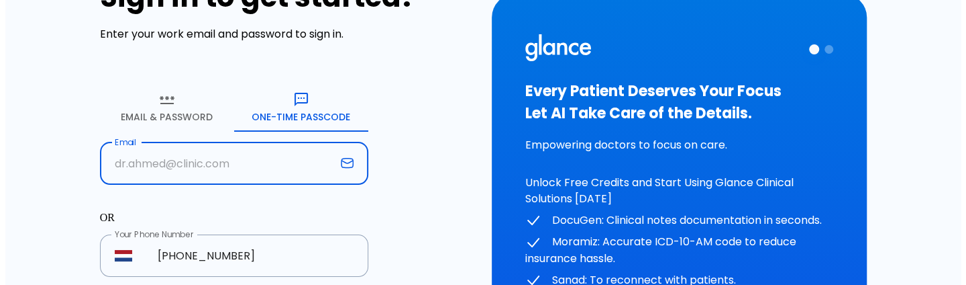
scroll to position [225, 0]
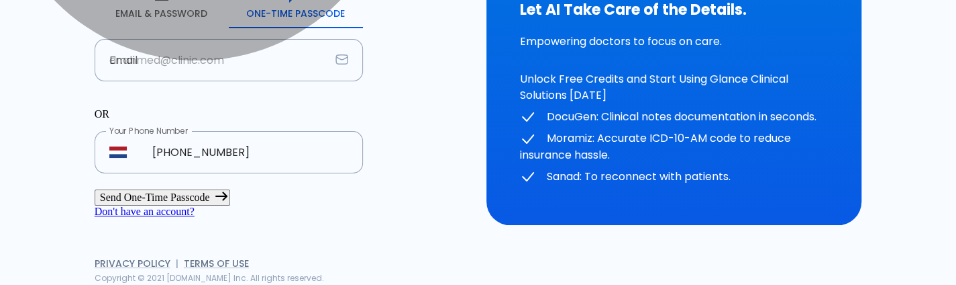
click at [230, 189] on button "Send One-Time Passcode" at bounding box center [163, 197] width 136 height 16
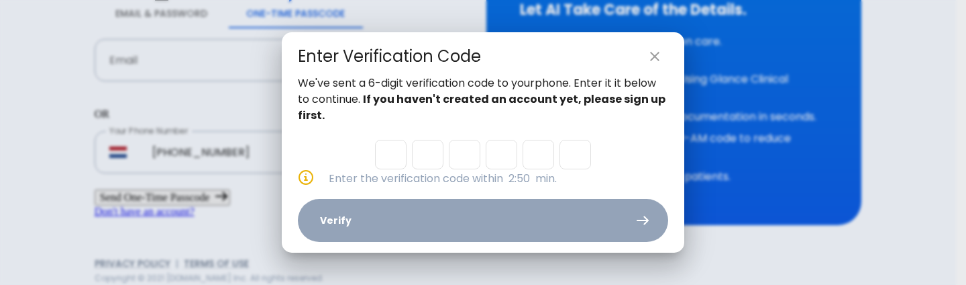
type input "1"
type input "2"
type input "9"
type input "5"
type input "4"
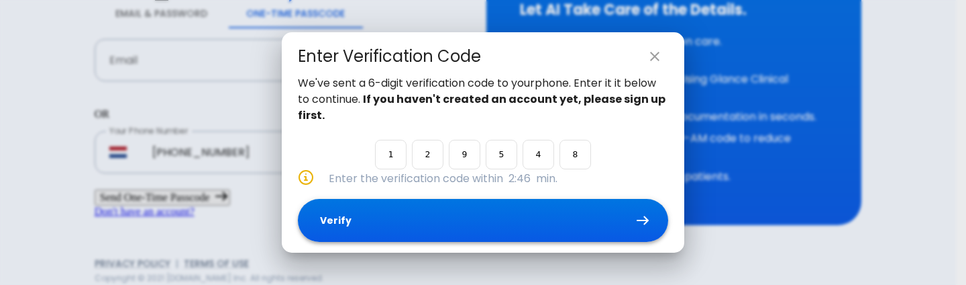
type input "8"
click at [391, 223] on button "Verify" at bounding box center [483, 221] width 370 height 44
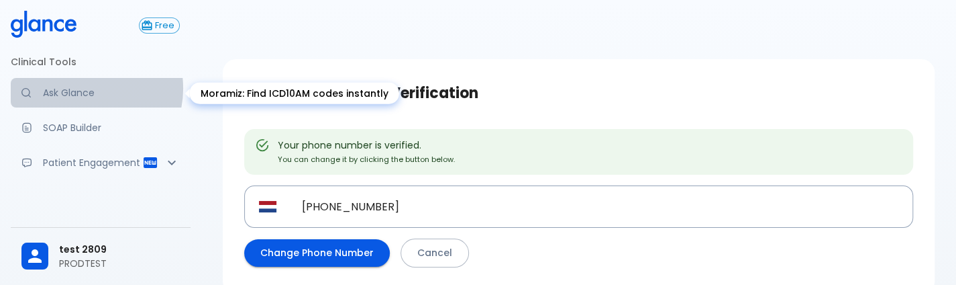
click at [86, 88] on p "Ask Glance" at bounding box center [111, 92] width 137 height 13
